Goal: Transaction & Acquisition: Purchase product/service

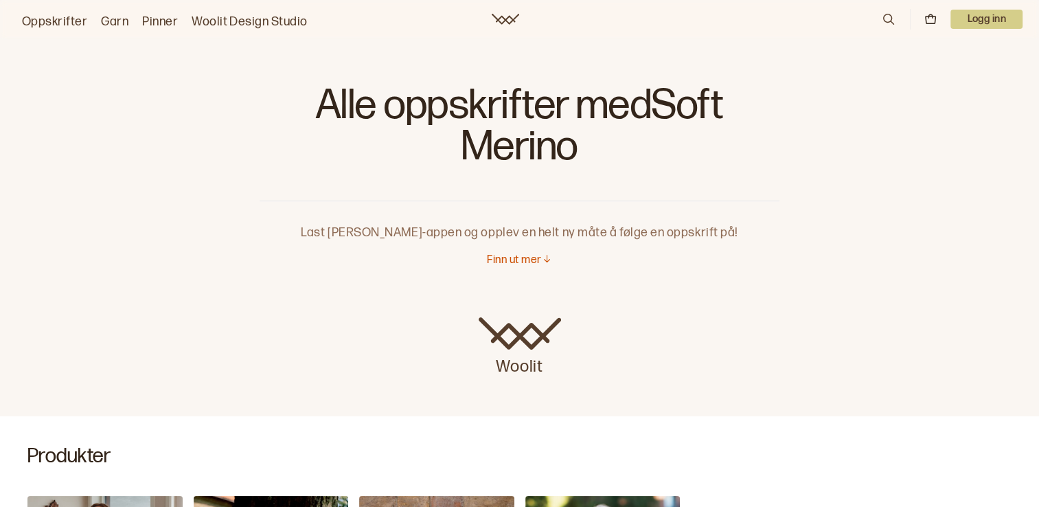
click at [125, 23] on link "Garn" at bounding box center [114, 21] width 27 height 19
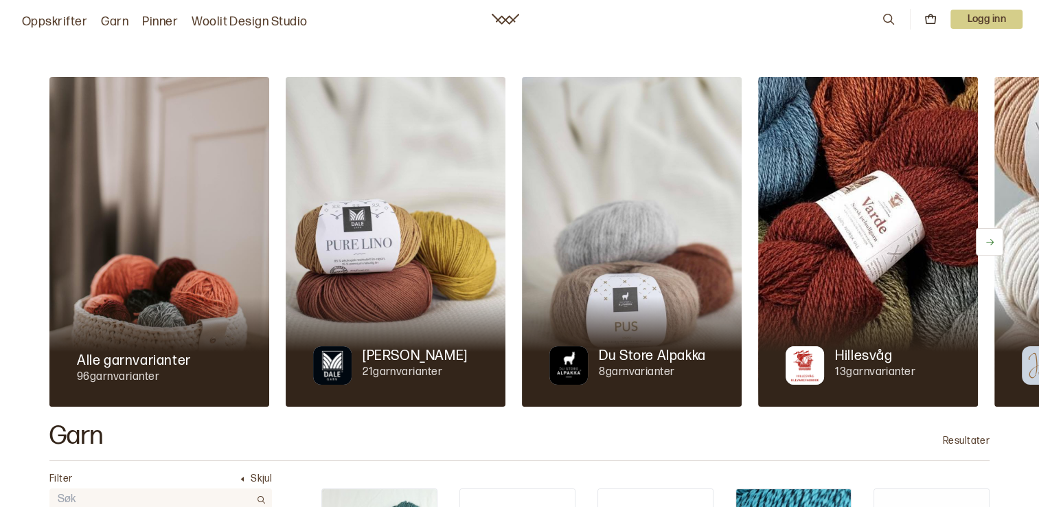
click at [986, 240] on icon at bounding box center [989, 242] width 10 height 10
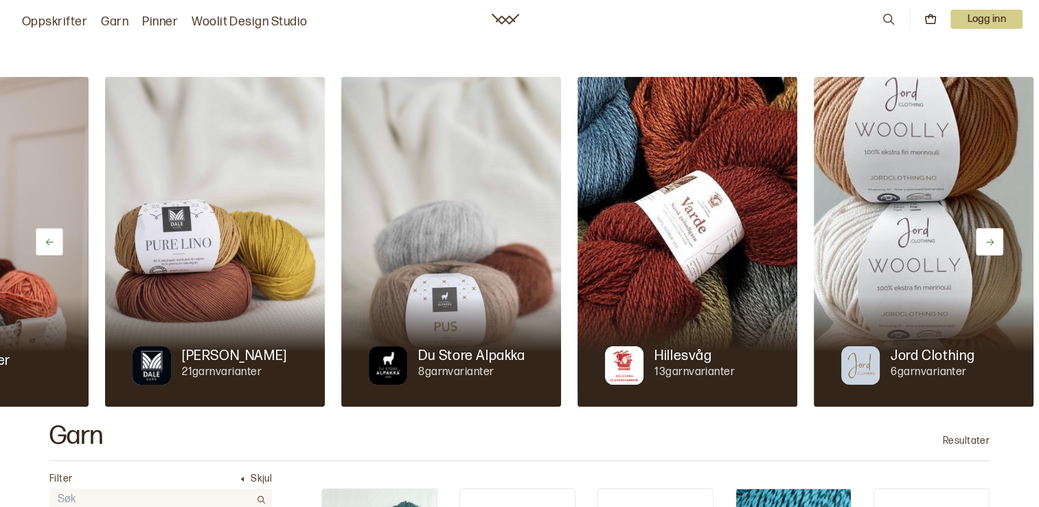
scroll to position [0, 224]
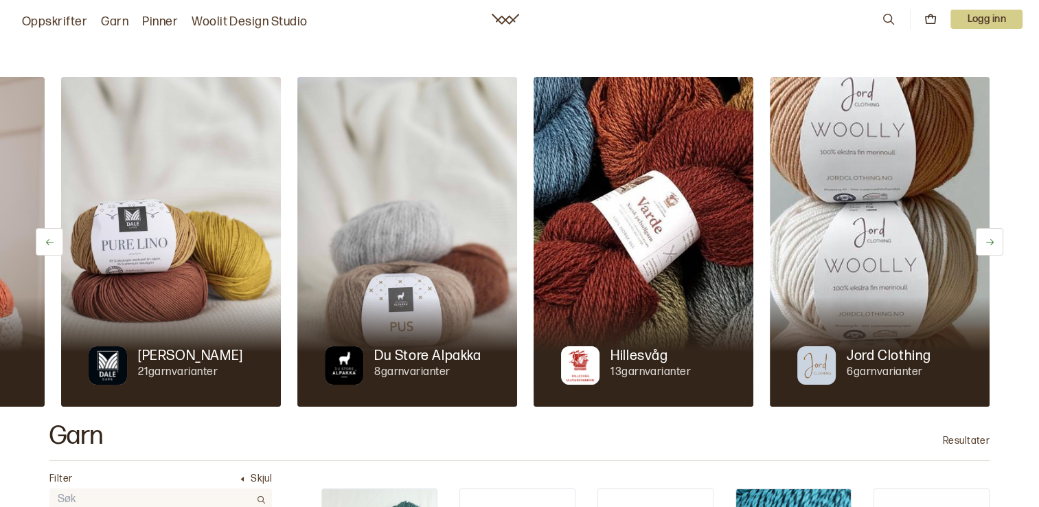
click at [986, 240] on icon at bounding box center [989, 242] width 10 height 10
click at [54, 232] on button at bounding box center [49, 241] width 27 height 27
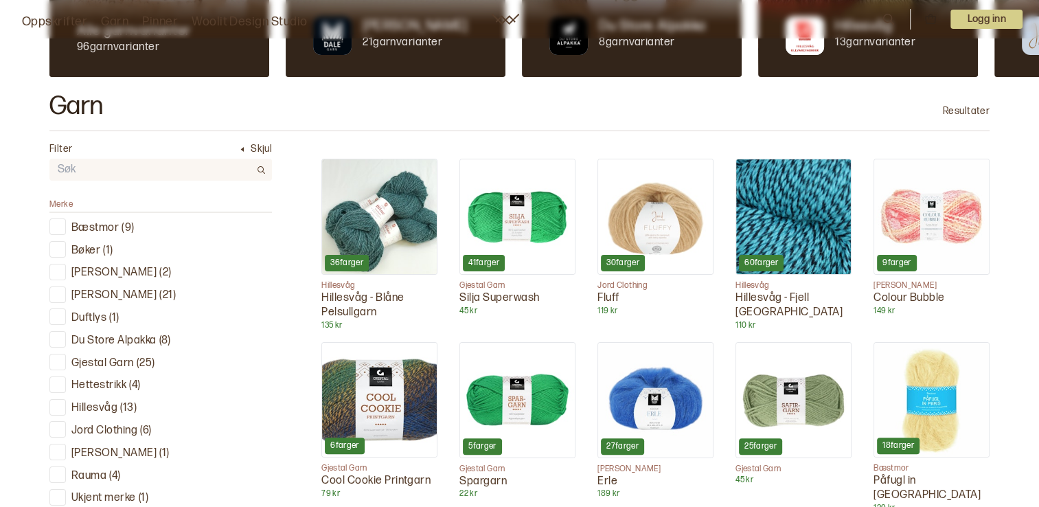
scroll to position [412, 0]
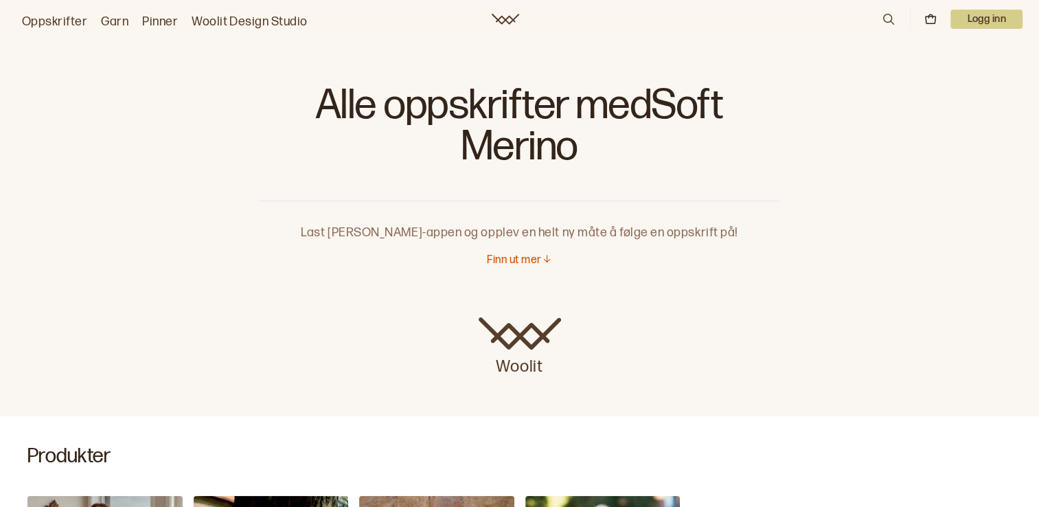
click at [66, 27] on link "Oppskrifter" at bounding box center [54, 21] width 65 height 19
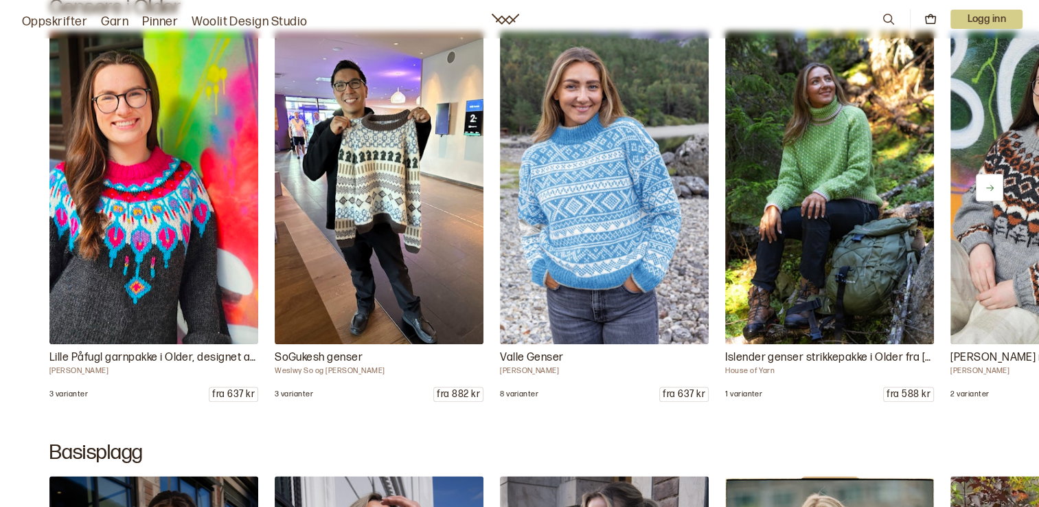
scroll to position [6426, 0]
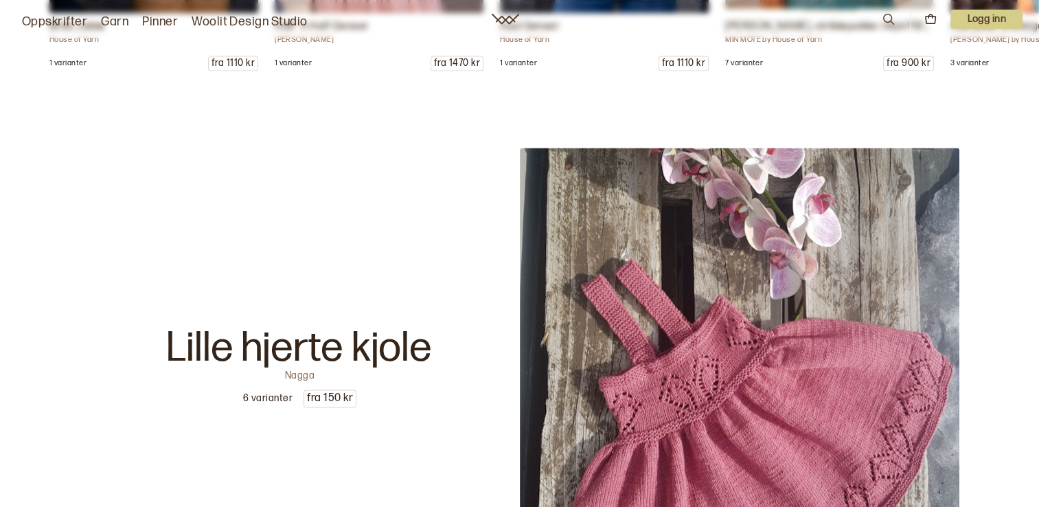
scroll to position [7277, 0]
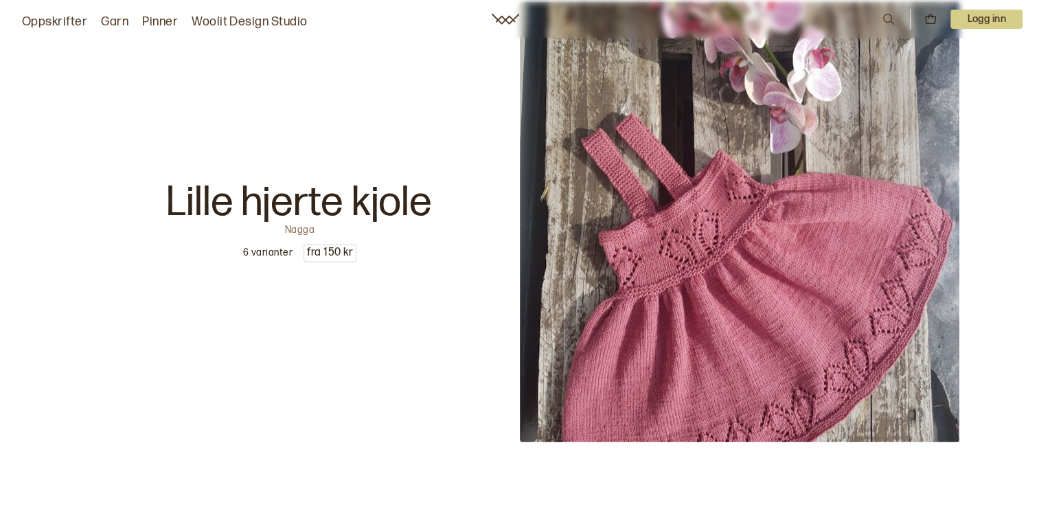
click at [535, 210] on img at bounding box center [739, 221] width 439 height 439
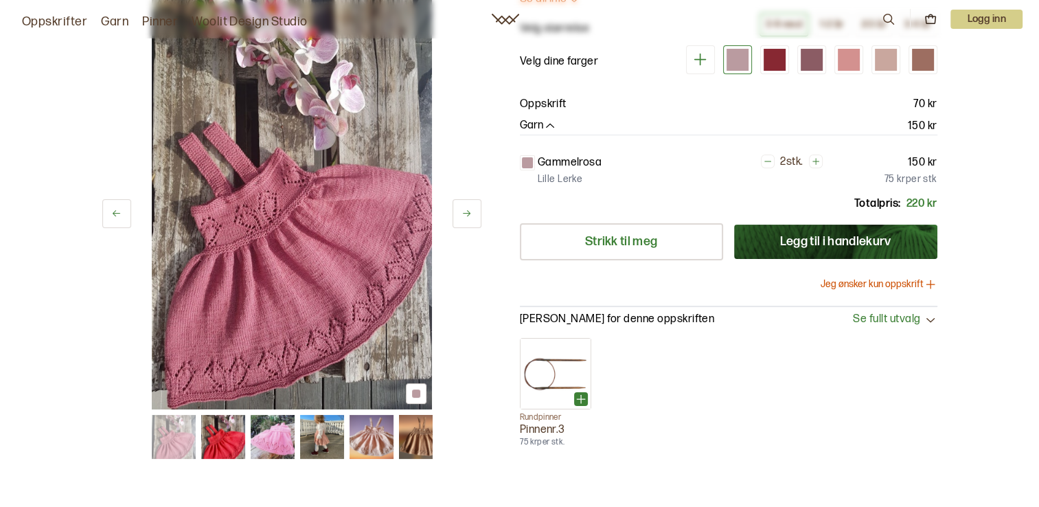
scroll to position [230, 0]
